Goal: Check status: Check status

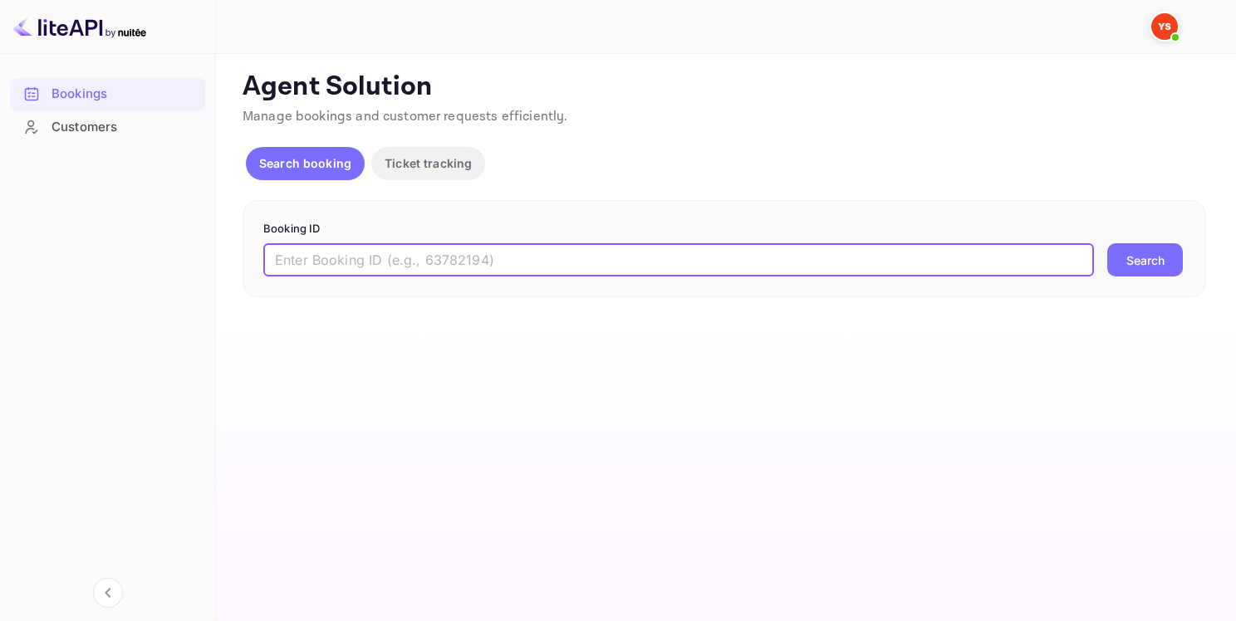
paste input "9709334"
type input "9709334"
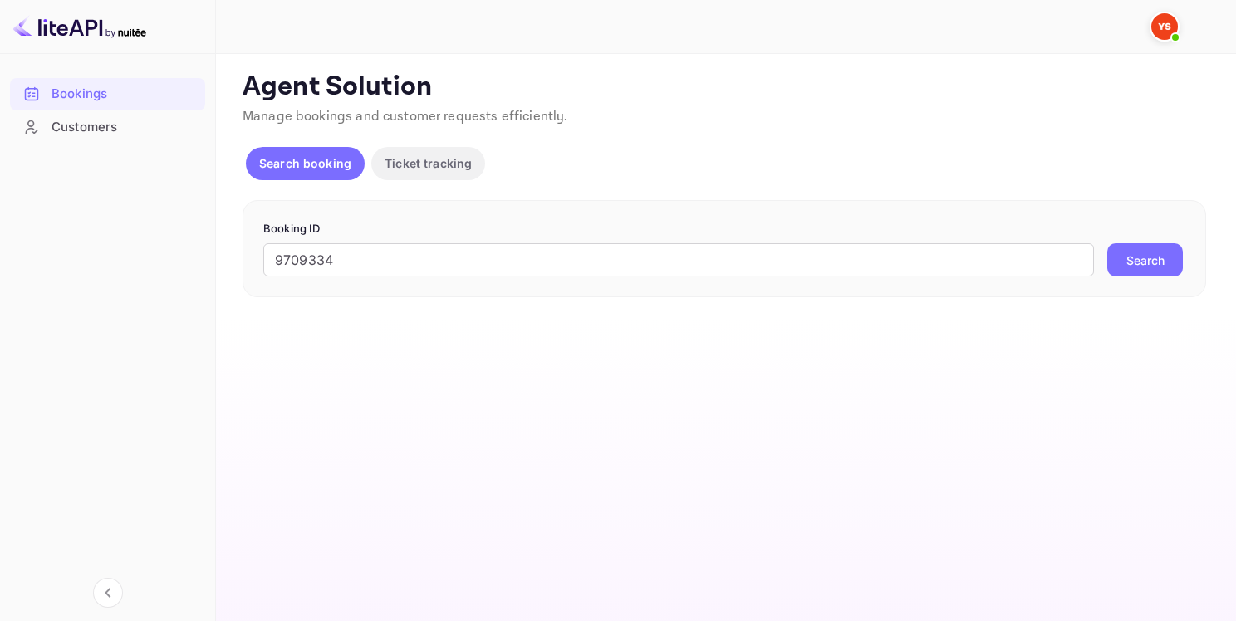
click at [1128, 262] on button "Search" at bounding box center [1145, 259] width 76 height 33
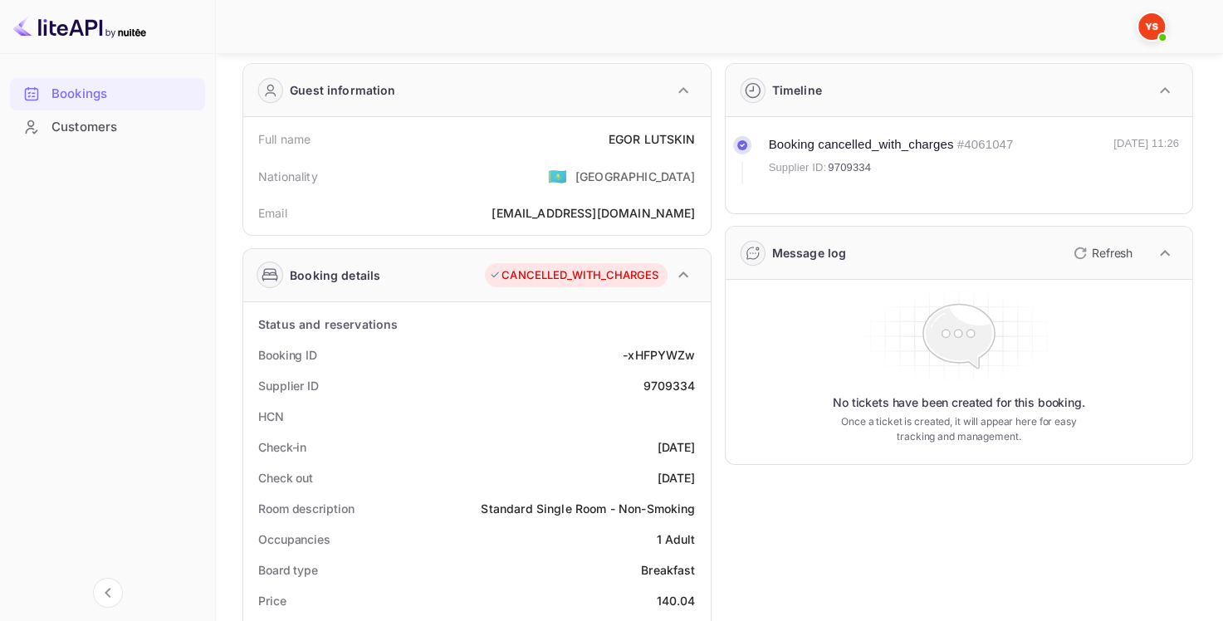
scroll to position [83, 0]
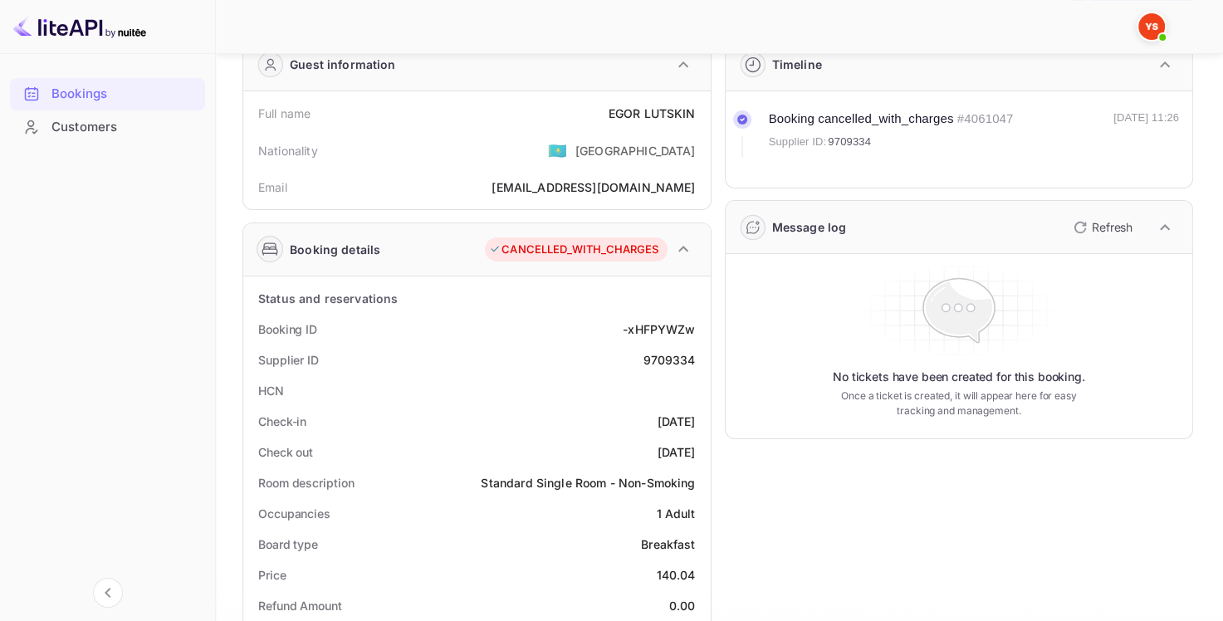
click at [678, 356] on div "9709334" at bounding box center [669, 359] width 52 height 17
copy div "9709334"
drag, startPoint x: 610, startPoint y: 116, endPoint x: 701, endPoint y: 110, distance: 90.7
click at [701, 110] on div "Full name [PERSON_NAME]" at bounding box center [477, 113] width 454 height 31
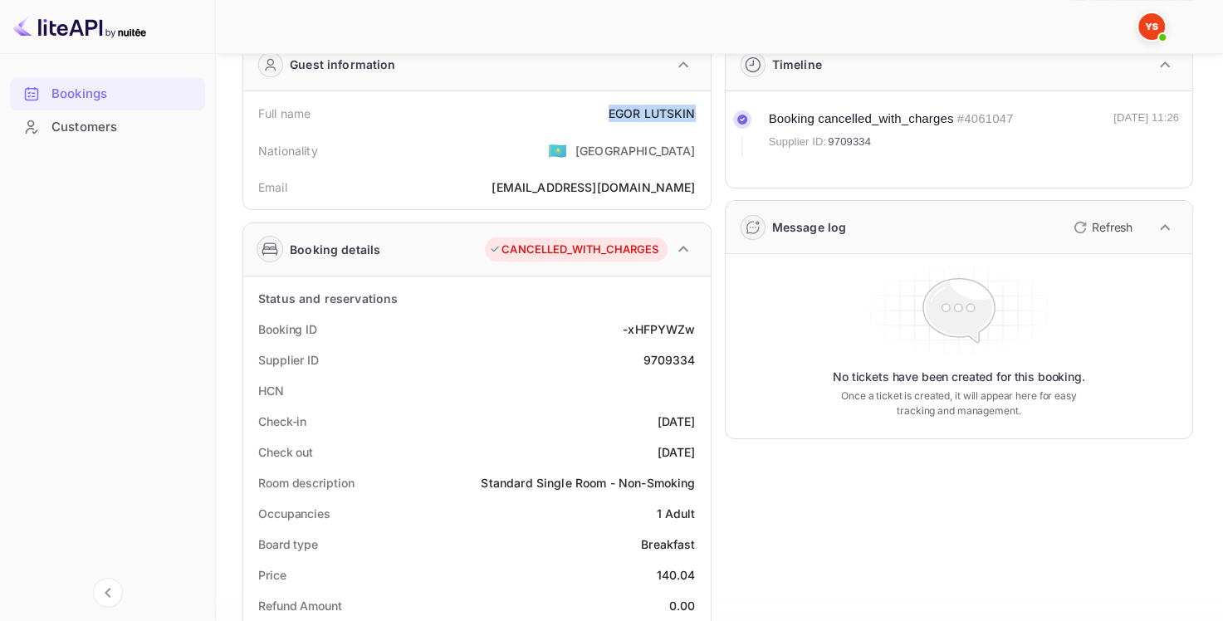
copy div "EGOR LUTSKIN"
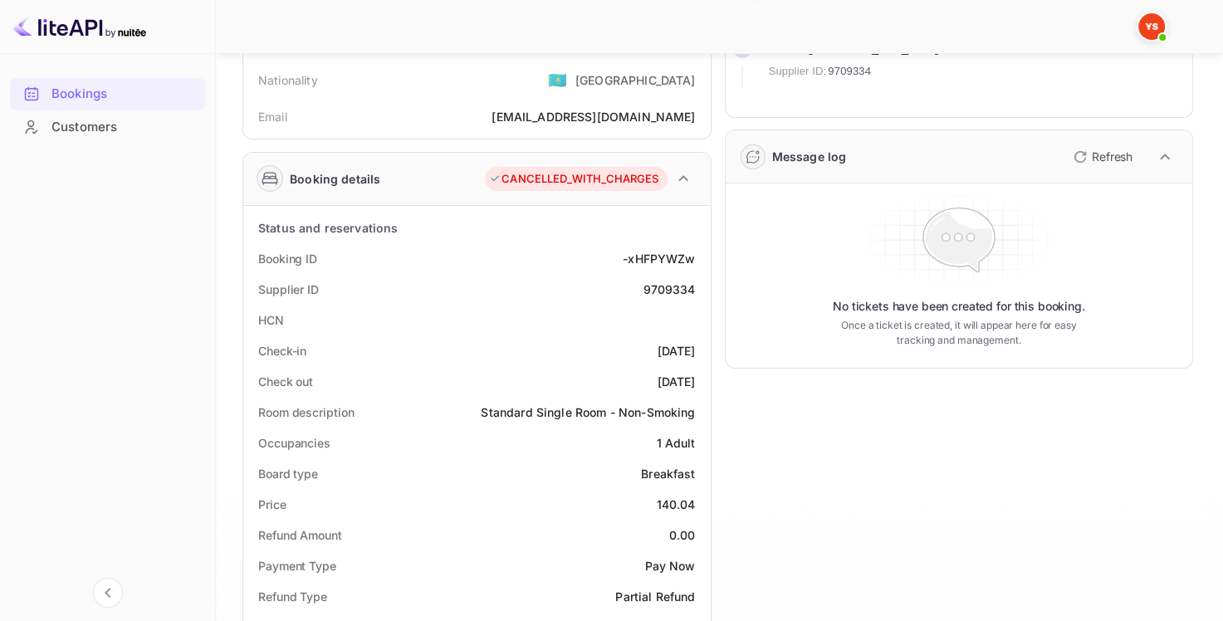
scroll to position [249, 0]
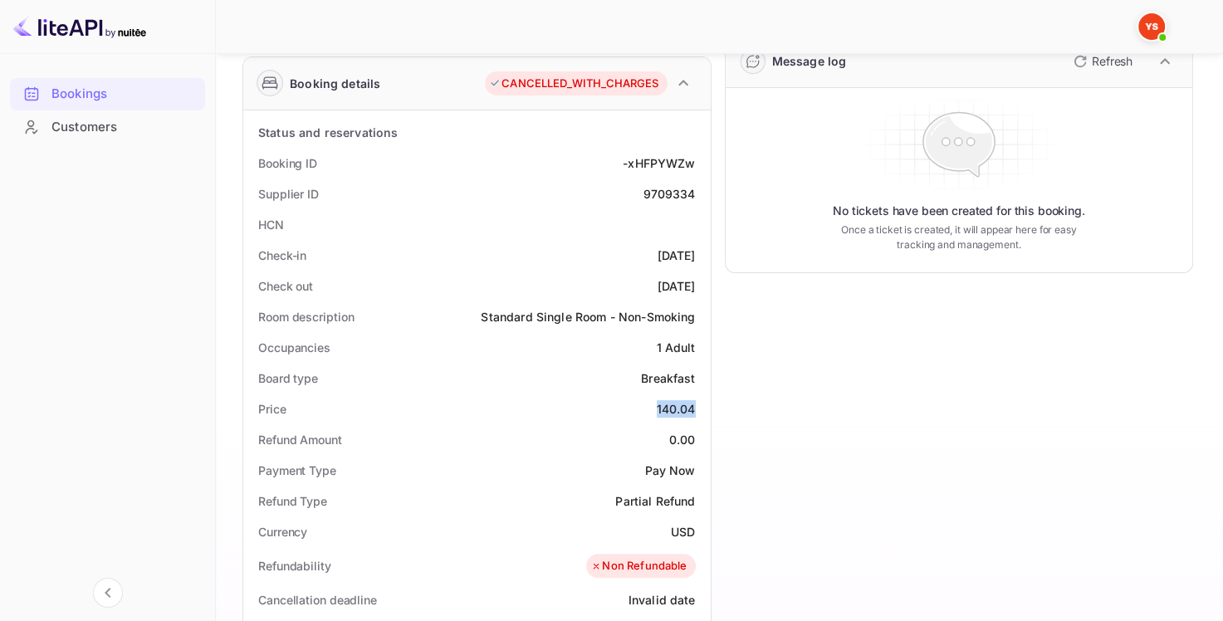
drag, startPoint x: 668, startPoint y: 405, endPoint x: 697, endPoint y: 404, distance: 29.1
click at [697, 404] on div "Price 140.04" at bounding box center [477, 409] width 454 height 31
copy div "140.04"
